Goal: Task Accomplishment & Management: Manage account settings

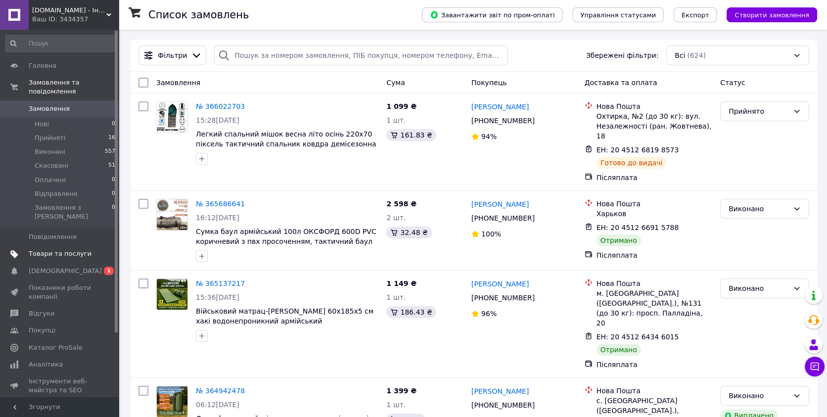
click at [49, 245] on link "Товари та послуги" at bounding box center [60, 253] width 121 height 17
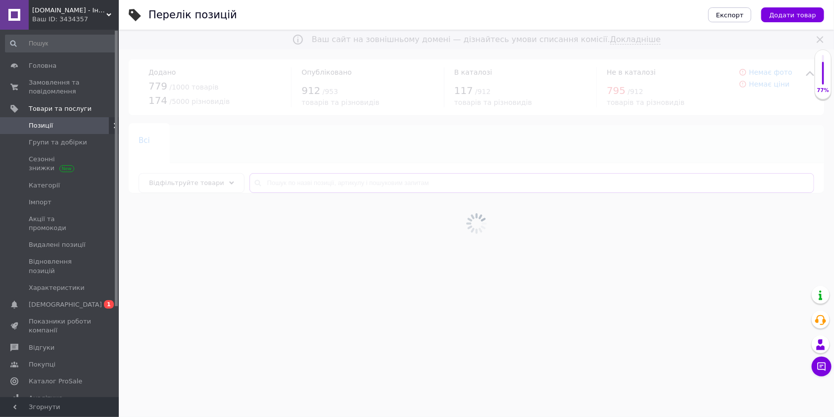
click at [274, 180] on input "text" at bounding box center [531, 183] width 564 height 20
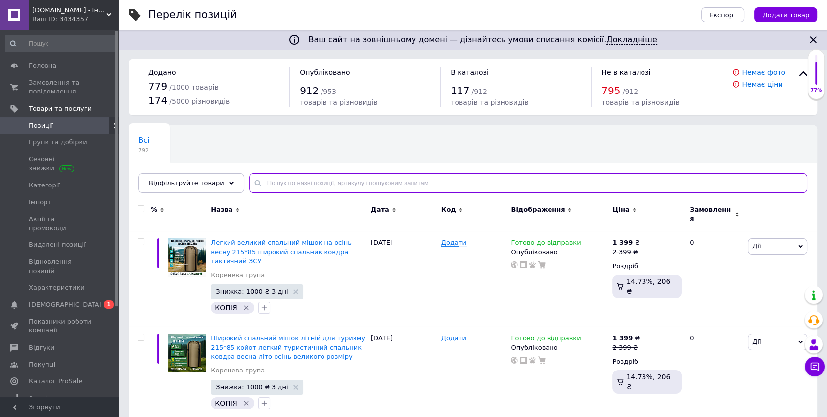
click at [273, 182] on input "text" at bounding box center [528, 183] width 558 height 20
paste input "СП003"
type input "СП003"
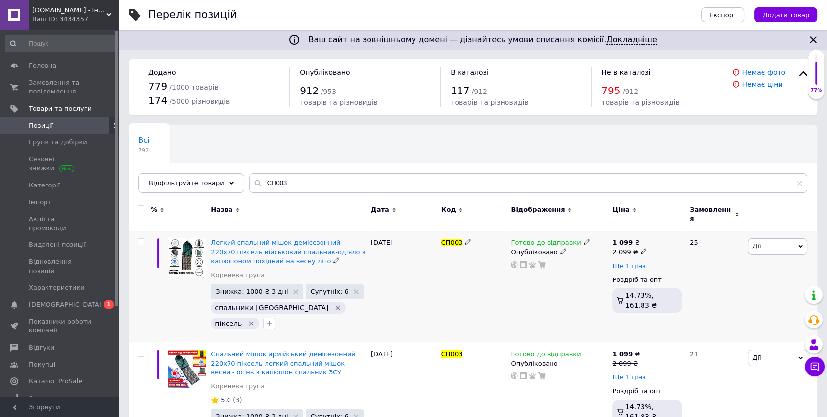
click at [639, 241] on div "1 099 ₴" at bounding box center [629, 242] width 34 height 9
drag, startPoint x: 659, startPoint y: 230, endPoint x: 664, endPoint y: 229, distance: 5.0
click at [664, 229] on input "2099" at bounding box center [689, 237] width 75 height 20
type input "2399"
click at [579, 290] on div "Готово до відправки Опубліковано" at bounding box center [559, 286] width 101 height 111
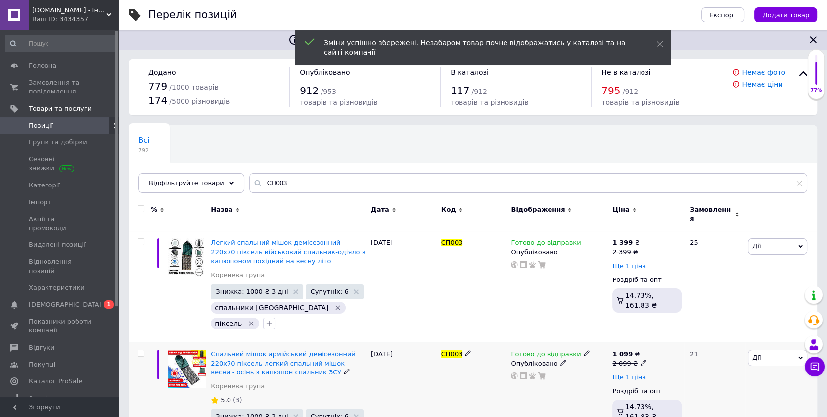
click at [641, 360] on use at bounding box center [643, 362] width 5 height 5
click at [663, 338] on input "2099" at bounding box center [689, 348] width 75 height 20
type input "2399"
click at [611, 348] on div "1 099 ₴ 2 099 ₴ Ціна 2399 Валюта ₴ $ EUR CHF GBP ¥ PLN ₸ MDL HUF KGS CNY TRY KR…" at bounding box center [647, 404] width 74 height 125
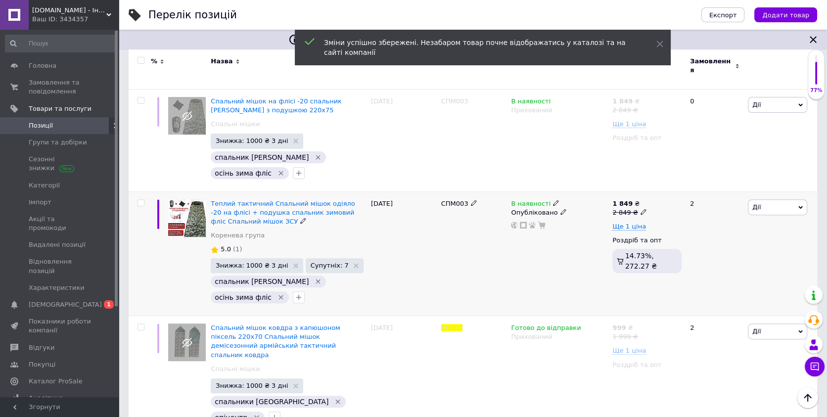
scroll to position [594, 0]
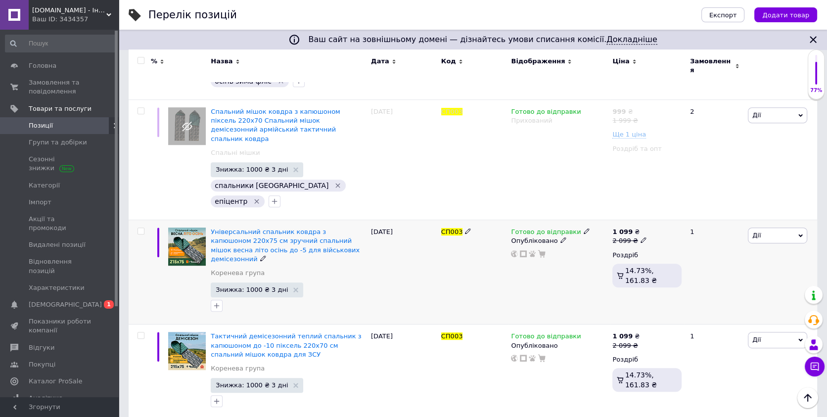
click at [641, 237] on icon at bounding box center [644, 240] width 6 height 6
drag, startPoint x: 660, startPoint y: 161, endPoint x: 666, endPoint y: 161, distance: 5.9
click at [666, 216] on input "2099" at bounding box center [689, 226] width 75 height 20
type input "2399"
click at [559, 237] on div "Готово до відправки Опубліковано" at bounding box center [559, 272] width 101 height 104
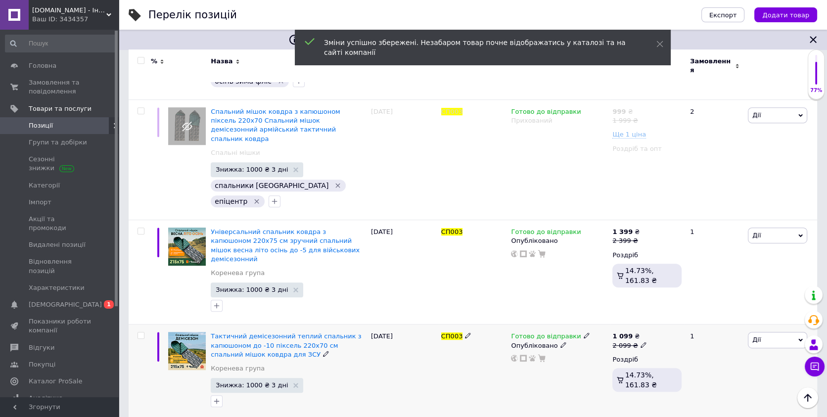
click at [641, 342] on icon at bounding box center [644, 345] width 6 height 6
click at [664, 320] on input "2099" at bounding box center [689, 330] width 75 height 20
type input "2399"
click at [604, 243] on div "Готово до відправки Опубліковано" at bounding box center [559, 272] width 101 height 104
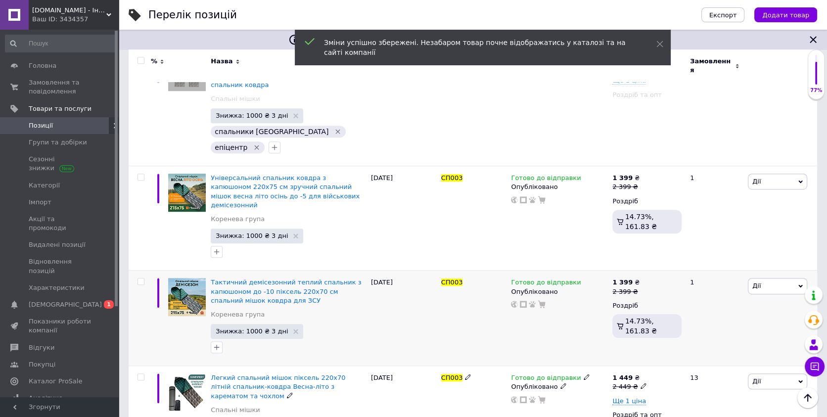
scroll to position [702, 0]
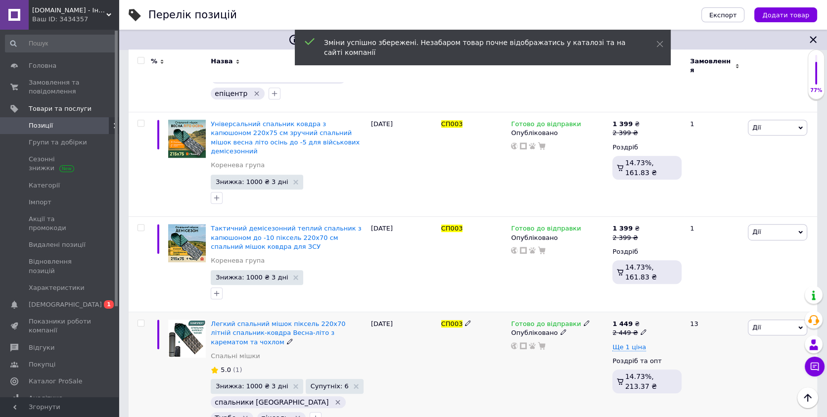
click at [638, 320] on div "1 449 ₴" at bounding box center [629, 324] width 34 height 9
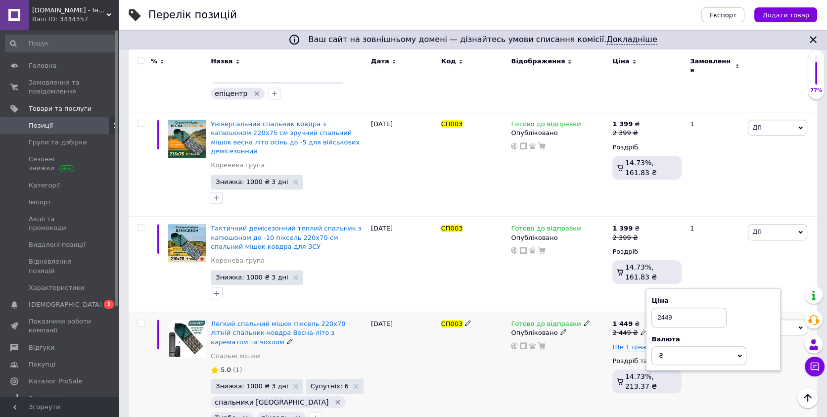
click at [663, 308] on input "2449" at bounding box center [689, 318] width 75 height 20
type input "2749"
click at [591, 312] on div "Готово до відправки Опубліковано" at bounding box center [559, 374] width 101 height 125
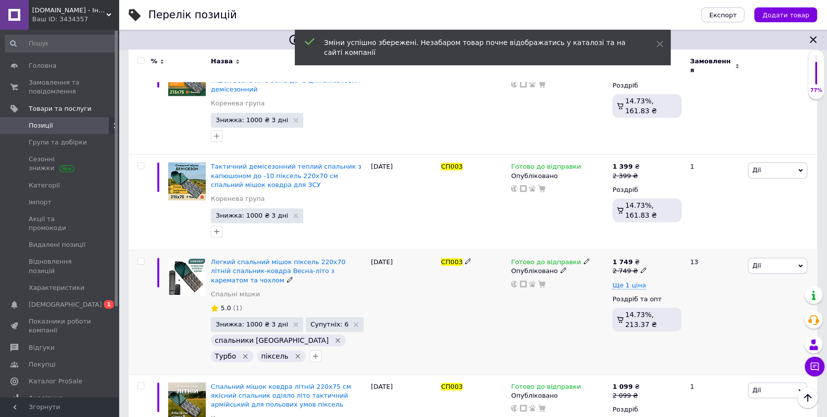
scroll to position [863, 0]
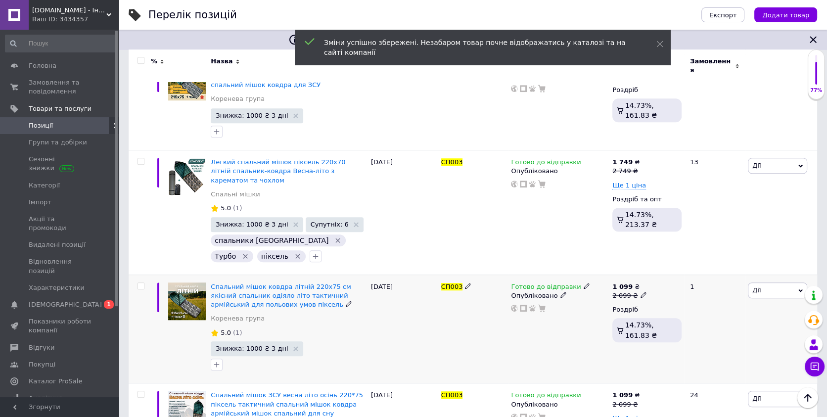
click at [641, 291] on span at bounding box center [644, 294] width 6 height 7
click at [662, 270] on input "2099" at bounding box center [689, 280] width 75 height 20
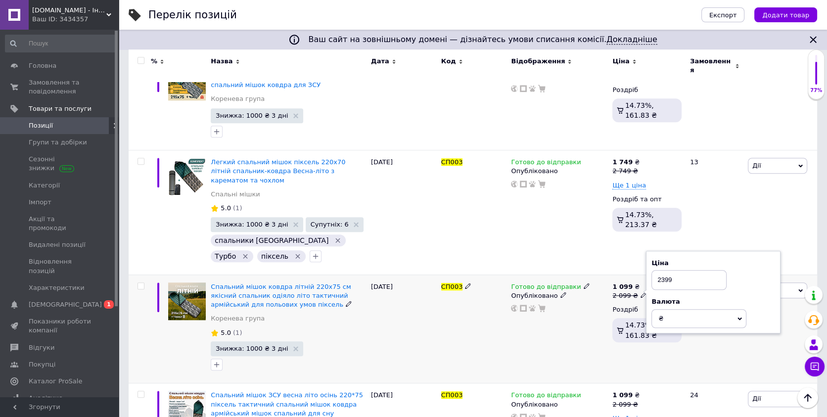
type input "2399"
click at [600, 275] on div "Готово до відправки Опубліковано" at bounding box center [559, 329] width 101 height 109
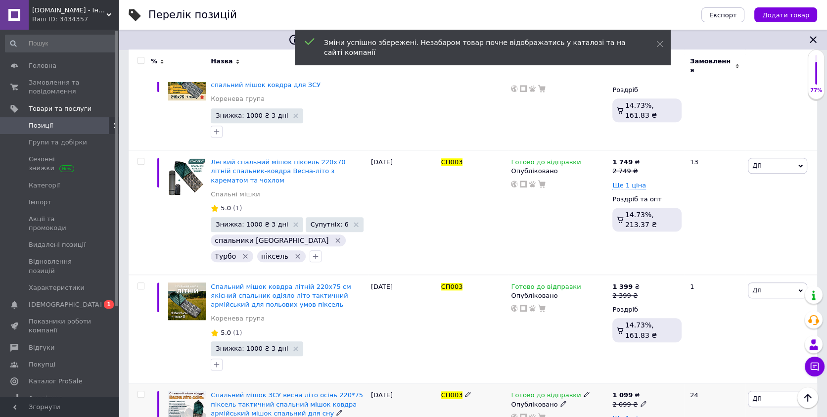
click at [638, 391] on div "1 099 ₴" at bounding box center [629, 395] width 34 height 9
click at [659, 379] on input "2099" at bounding box center [689, 389] width 75 height 20
type input "2399"
click at [605, 285] on div "Готово до відправки Опубліковано" at bounding box center [559, 329] width 101 height 109
click at [579, 413] on div at bounding box center [559, 417] width 98 height 8
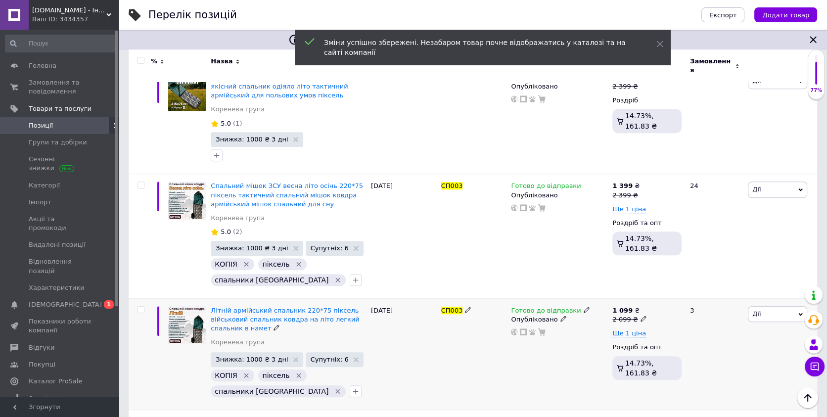
scroll to position [1079, 0]
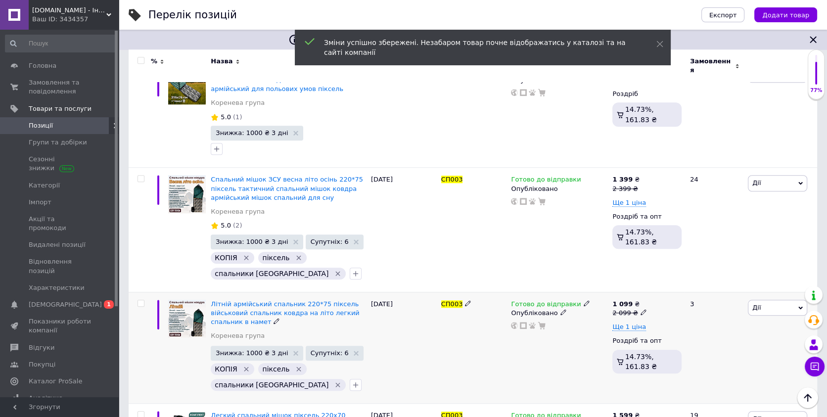
click at [641, 309] on icon at bounding box center [644, 312] width 6 height 6
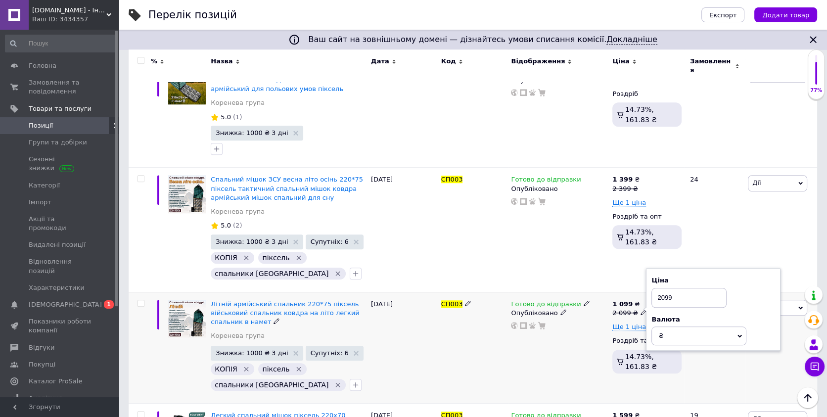
click at [664, 288] on input "2099" at bounding box center [689, 298] width 75 height 20
type input "2399"
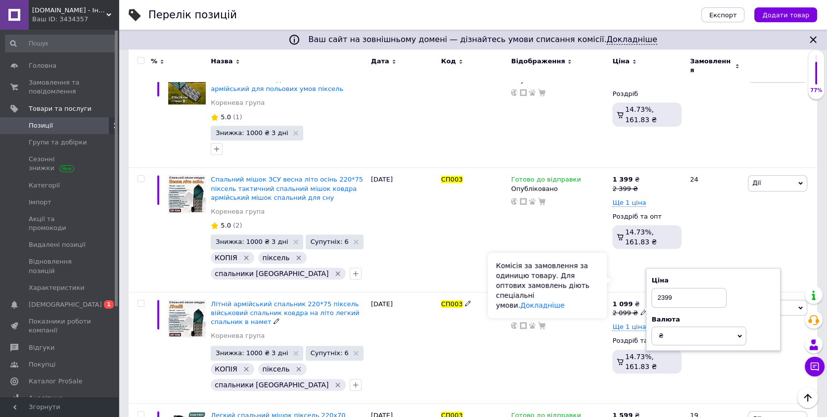
click at [592, 279] on div "Комісія за замовлення за одиницю товару. Для оптових замовлень діють спеціальні…" at bounding box center [547, 285] width 119 height 65
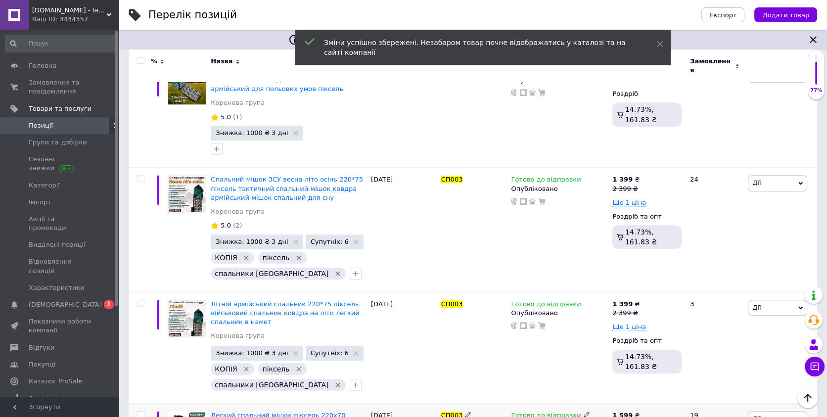
scroll to position [1187, 0]
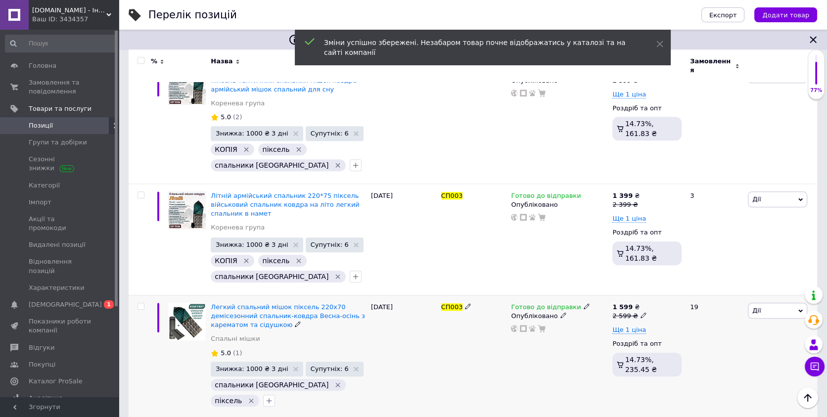
click at [641, 313] on use at bounding box center [643, 315] width 5 height 5
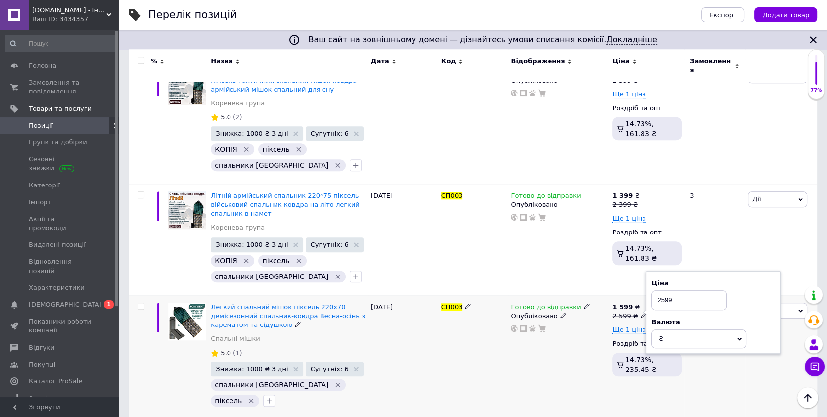
click at [663, 290] on input "2599" at bounding box center [689, 300] width 75 height 20
type input "2899"
click at [597, 295] on div "Готово до відправки Опубліковано" at bounding box center [559, 357] width 101 height 125
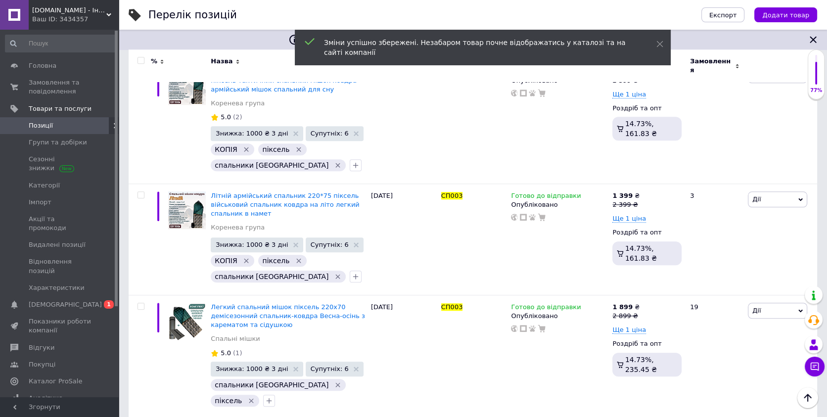
click at [663, 415] on input "2099" at bounding box center [689, 425] width 75 height 20
type input "2399"
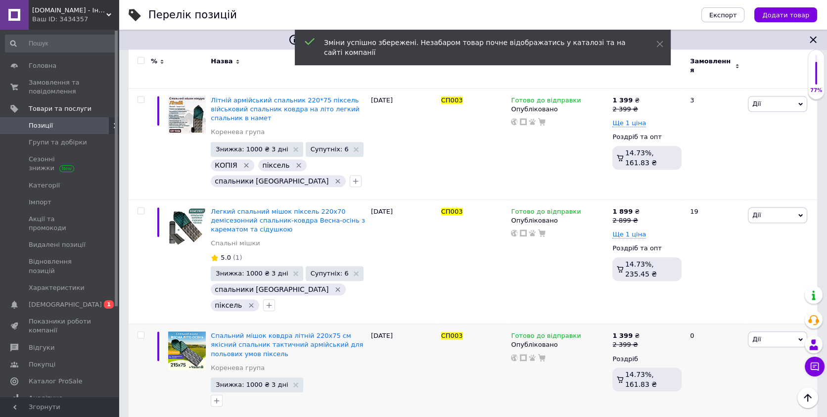
scroll to position [1349, 0]
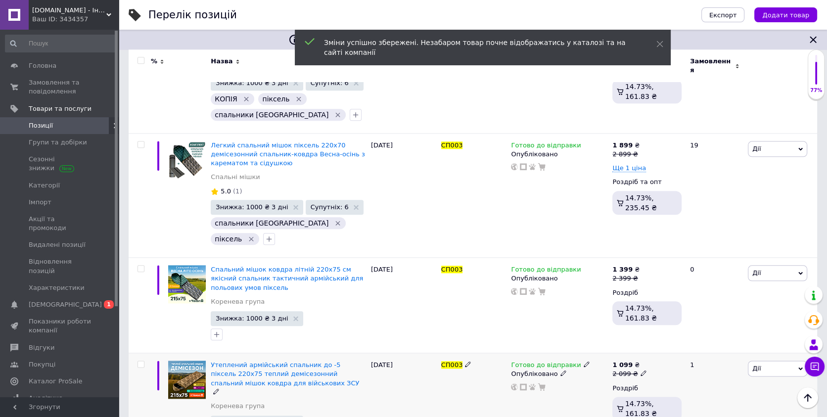
click at [641, 370] on icon at bounding box center [644, 373] width 6 height 6
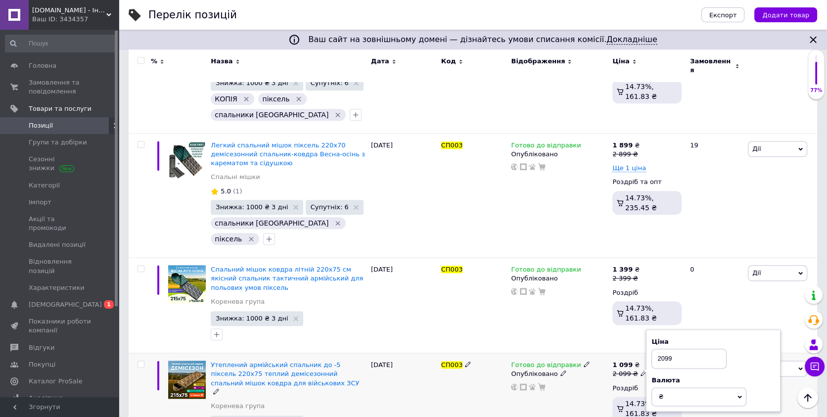
click at [660, 349] on input "2099" at bounding box center [689, 359] width 75 height 20
type input "2399"
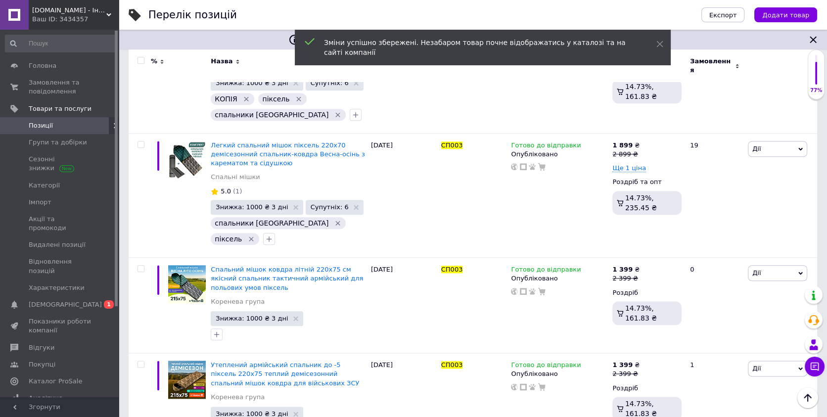
type input "2399"
click at [615, 353] on div "1 399 ₴ 2 399 ₴ Роздріб 14.73%, 161.83 ₴" at bounding box center [647, 405] width 74 height 104
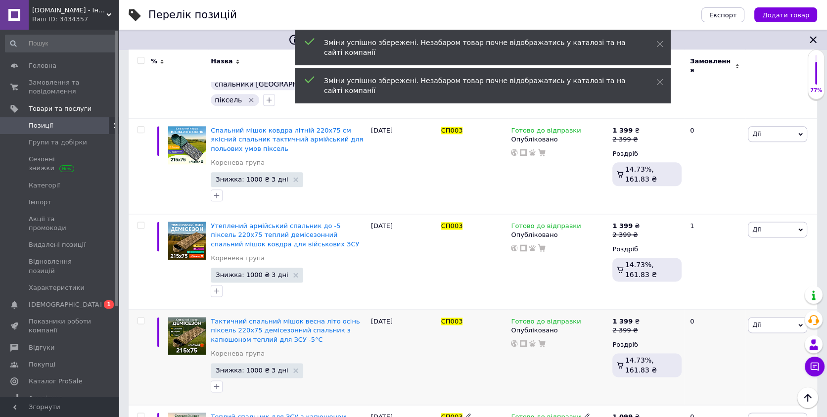
scroll to position [1511, 0]
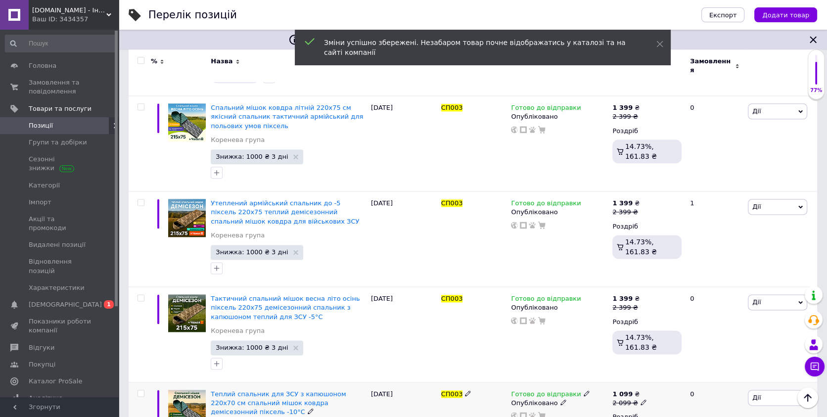
click at [641, 399] on icon at bounding box center [644, 402] width 6 height 6
drag, startPoint x: 660, startPoint y: 290, endPoint x: 654, endPoint y: 303, distance: 14.4
click at [664, 378] on input "2099" at bounding box center [689, 388] width 75 height 20
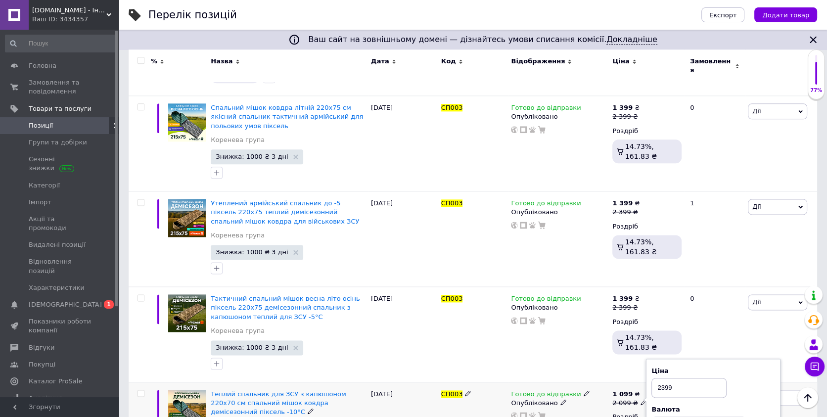
type input "2399"
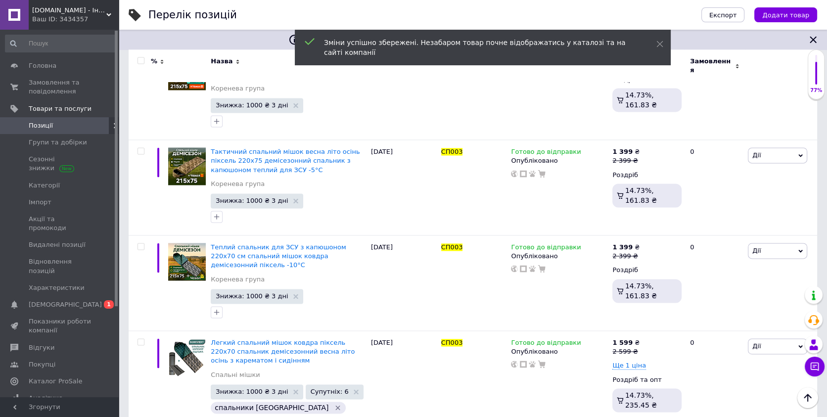
scroll to position [1673, 0]
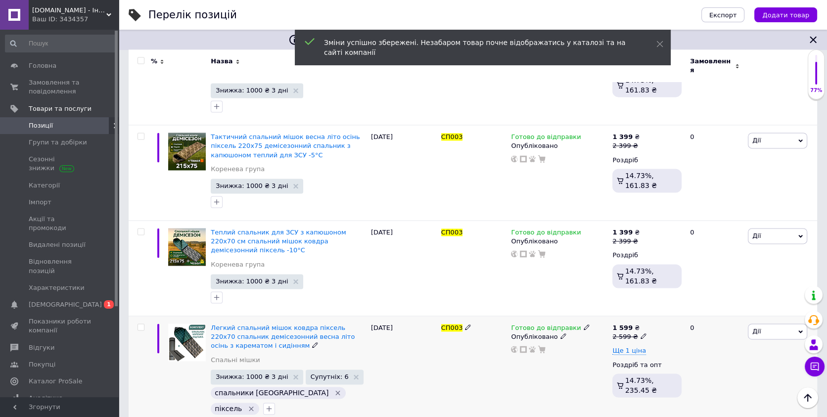
click at [635, 332] on div "2 599 ₴" at bounding box center [629, 336] width 34 height 9
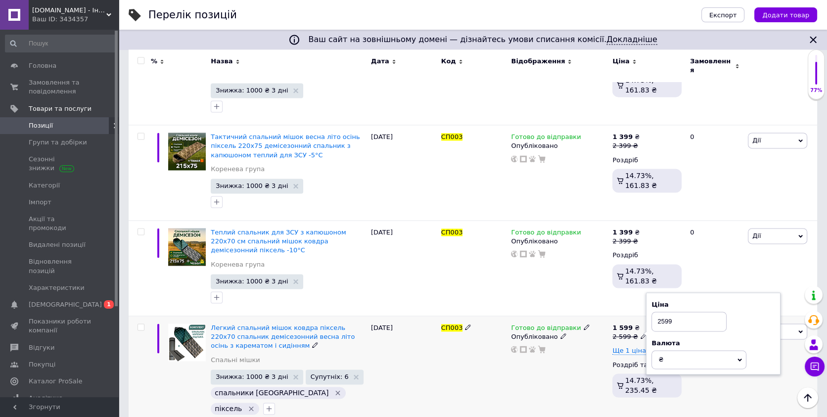
click at [663, 312] on input "2599" at bounding box center [689, 322] width 75 height 20
type input "2899"
click at [597, 316] on div "Готово до відправки Опубліковано" at bounding box center [559, 371] width 101 height 111
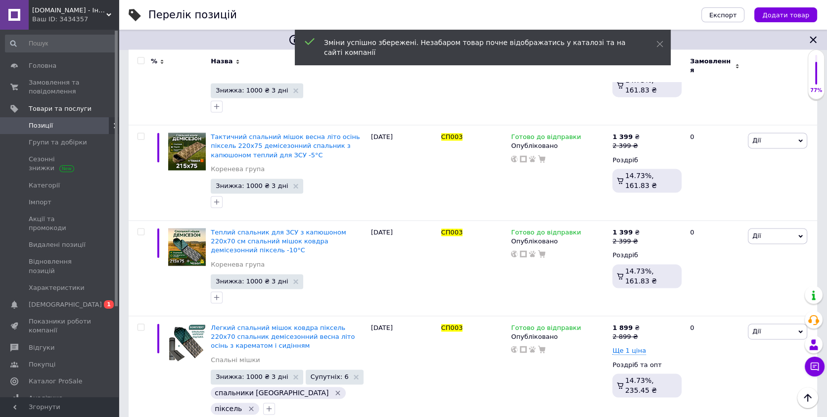
type input "2399"
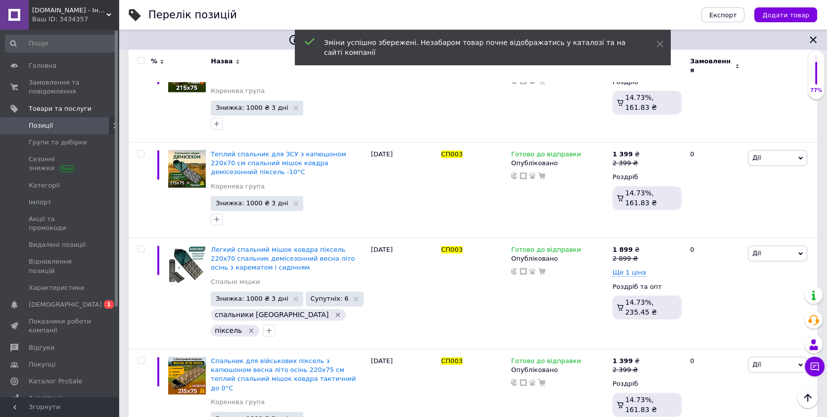
scroll to position [1781, 0]
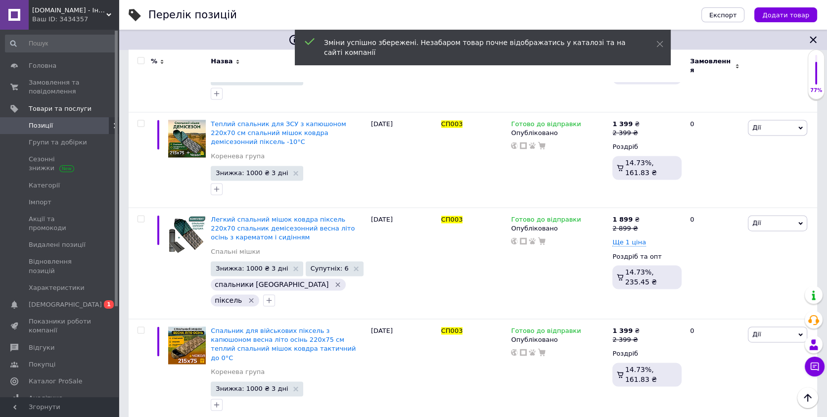
type input "2399"
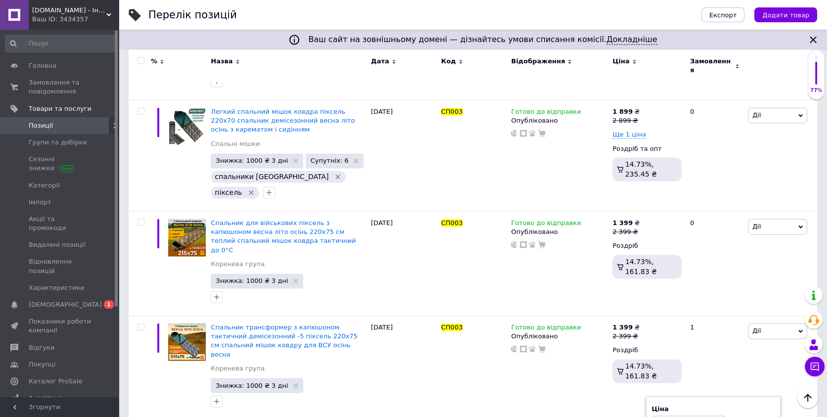
click at [661, 416] on input "2449" at bounding box center [689, 426] width 75 height 20
type input "2749"
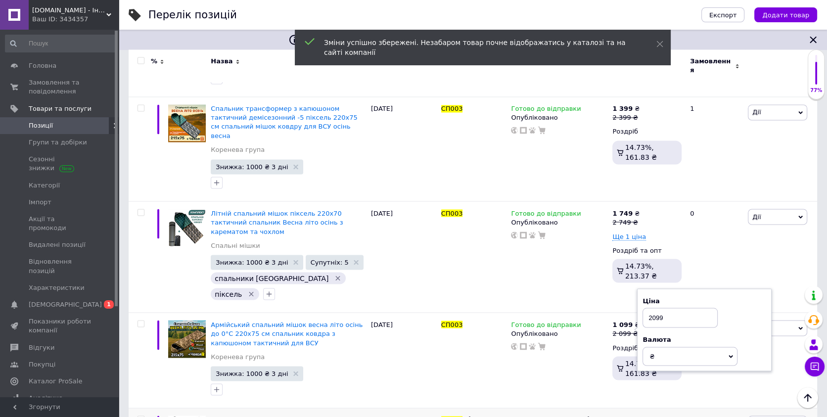
click at [663, 404] on input "2099" at bounding box center [689, 414] width 75 height 20
type input "2399"
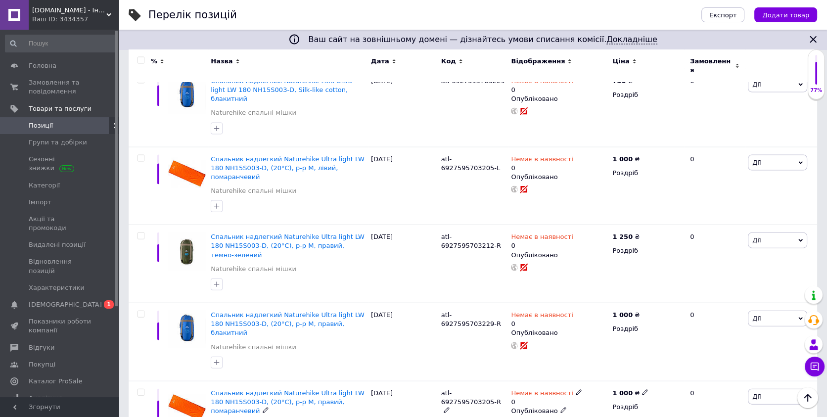
scroll to position [2627, 0]
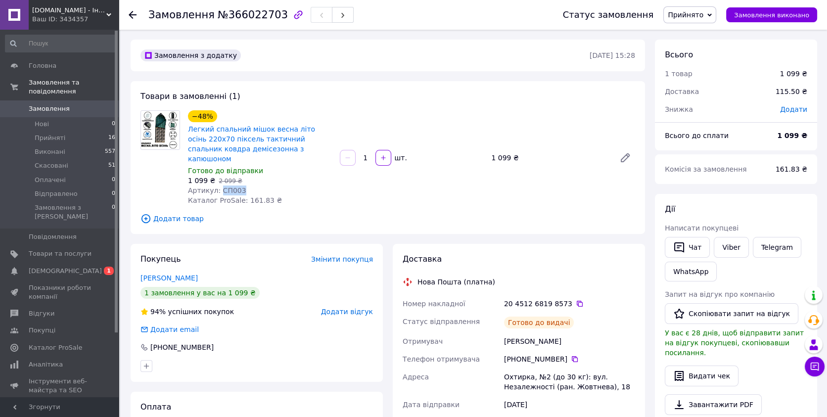
drag, startPoint x: 218, startPoint y: 183, endPoint x: 238, endPoint y: 181, distance: 19.8
click at [238, 187] on span "Артикул: СП003" at bounding box center [217, 191] width 58 height 8
copy span "СП003"
